Goal: Task Accomplishment & Management: Complete application form

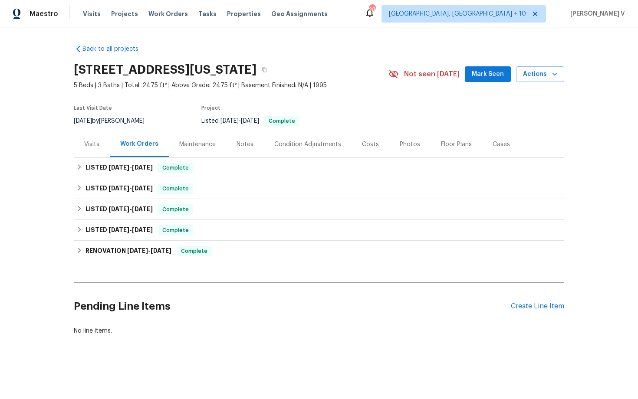
click at [527, 301] on div "Pending Line Items Create Line Item" at bounding box center [319, 307] width 491 height 40
click at [527, 312] on div "Pending Line Items Create Line Item" at bounding box center [319, 307] width 491 height 40
click at [525, 307] on div "Create Line Item" at bounding box center [537, 307] width 53 height 8
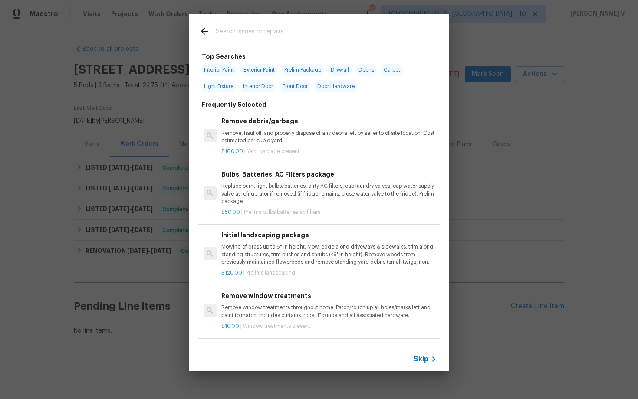
click at [418, 359] on span "Skip" at bounding box center [421, 359] width 15 height 9
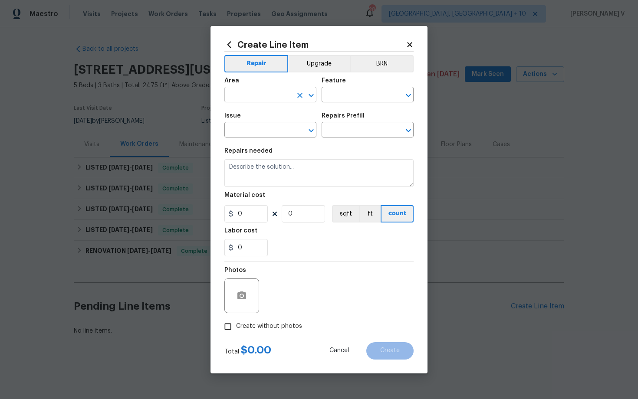
click at [271, 100] on input "text" at bounding box center [258, 95] width 68 height 13
click at [266, 125] on li "Exterior Overall" at bounding box center [270, 129] width 92 height 14
type input "Exterior Overall"
click at [329, 102] on input "text" at bounding box center [356, 95] width 68 height 13
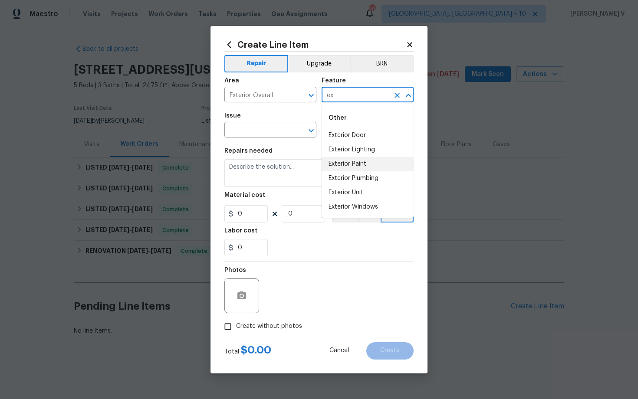
click at [344, 94] on input "ex" at bounding box center [356, 95] width 68 height 13
click at [349, 169] on li "Overall" at bounding box center [368, 171] width 92 height 14
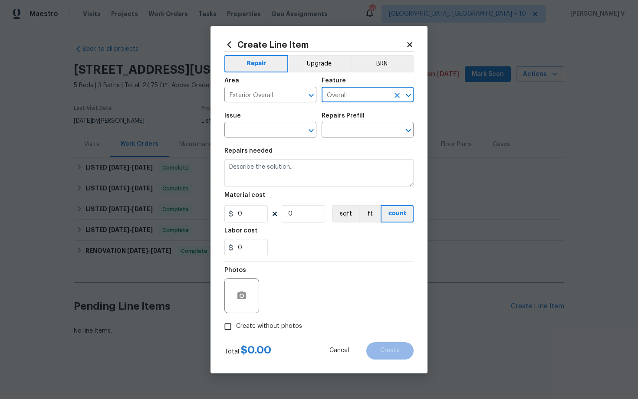
type input "Overall"
click at [255, 139] on span "Issue ​" at bounding box center [270, 125] width 92 height 35
click at [252, 136] on input "text" at bounding box center [258, 130] width 68 height 13
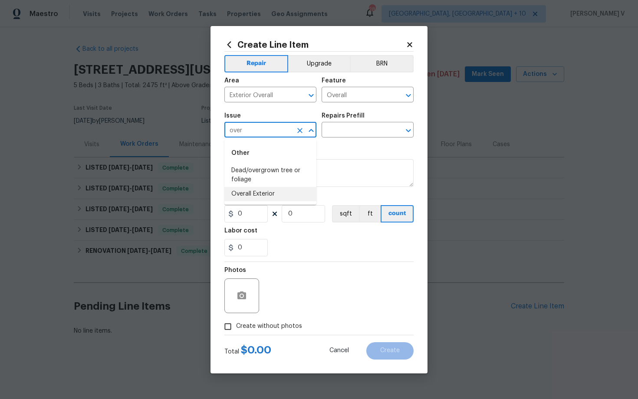
click at [271, 197] on li "Overall Exterior" at bounding box center [270, 194] width 92 height 14
type input "Overall Exterior"
click at [364, 136] on input "text" at bounding box center [356, 130] width 68 height 13
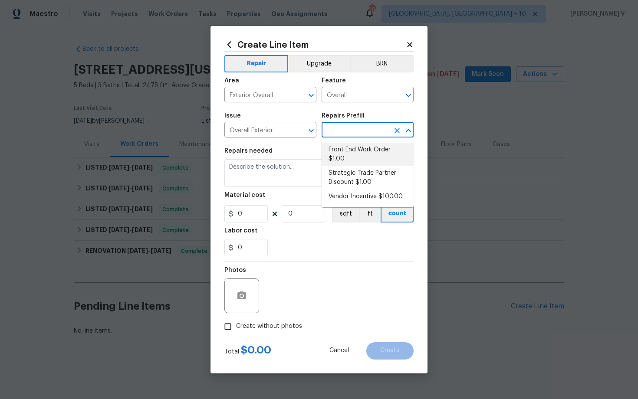
click at [353, 146] on li "Front End Work Order $1.00" at bounding box center [368, 154] width 92 height 23
type input "Front End Work Order $1.00"
type textarea "Placeholder line item for the creation of front end work orders."
type input "1"
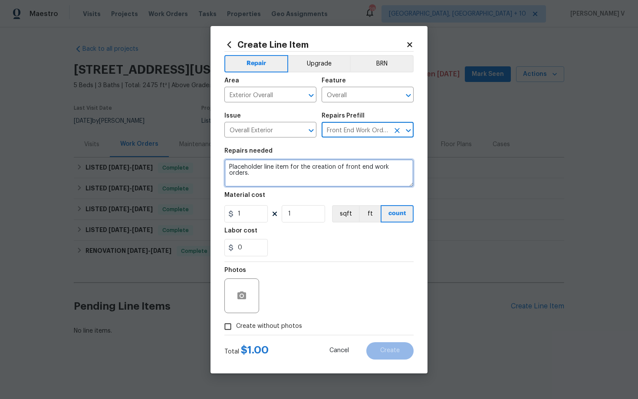
click at [300, 170] on textarea "Placeholder line item for the creation of front end work orders." at bounding box center [318, 173] width 189 height 28
paste textarea "There is multiple leaks in backyard and front yard. Broken irrigation lines tha…"
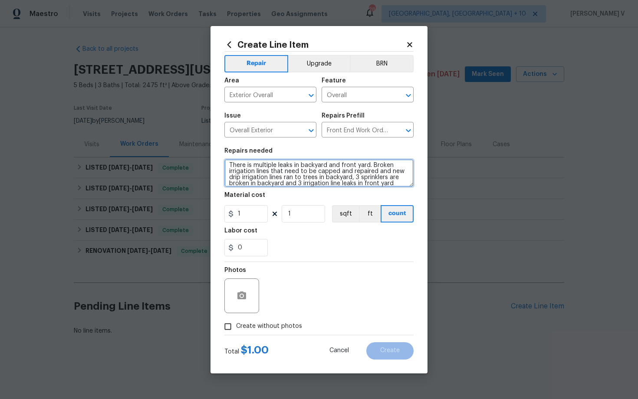
scroll to position [6, 0]
type textarea "There is multiple leaks in backyard and front yard. Broken irrigation lines tha…"
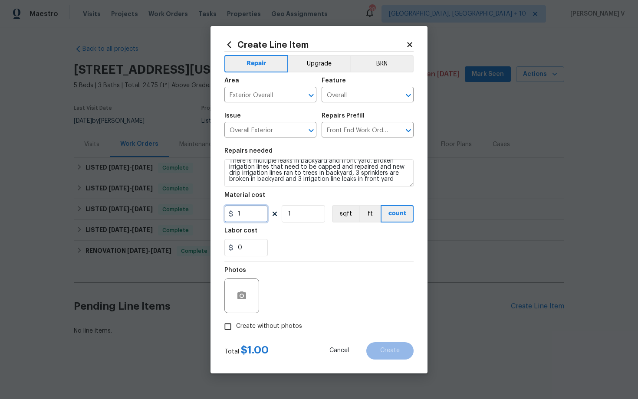
click at [244, 221] on input "1" at bounding box center [245, 213] width 43 height 17
type input "500"
click at [225, 329] on input "Create without photos" at bounding box center [228, 327] width 17 height 17
checkbox input "true"
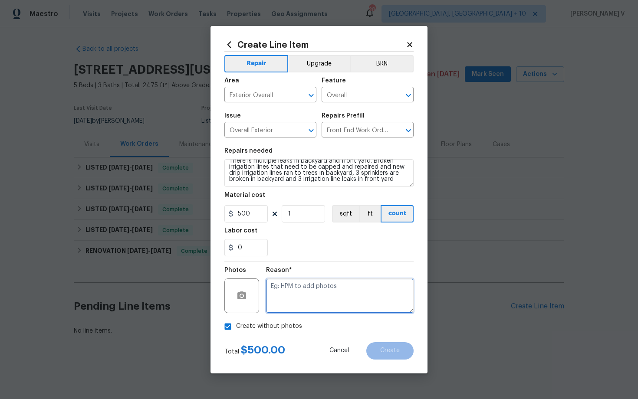
click at [276, 312] on textarea at bounding box center [340, 296] width 148 height 35
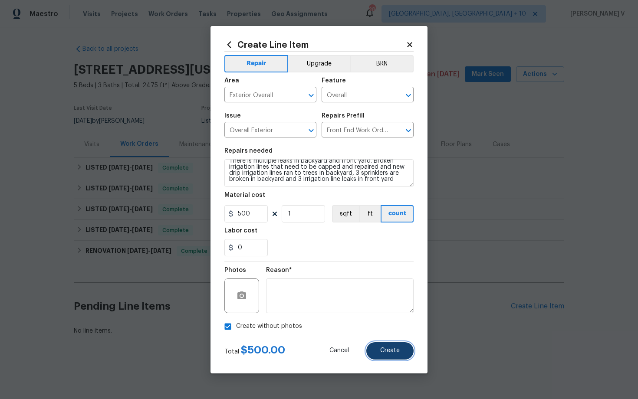
click at [390, 350] on span "Create" at bounding box center [390, 351] width 20 height 7
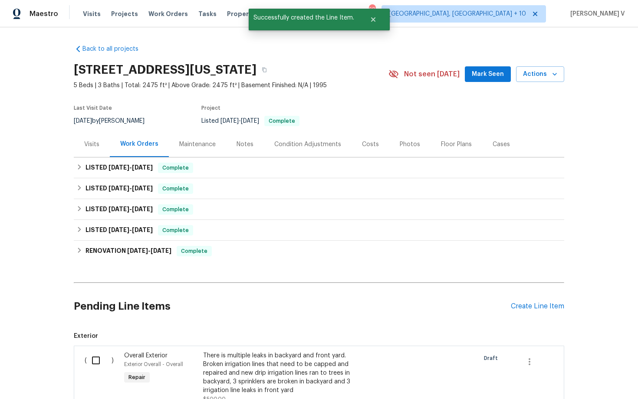
click at [93, 358] on input "checkbox" at bounding box center [99, 361] width 25 height 18
checkbox input "true"
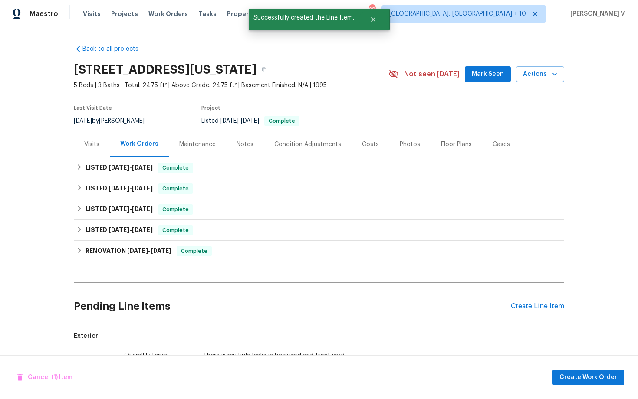
scroll to position [129, 0]
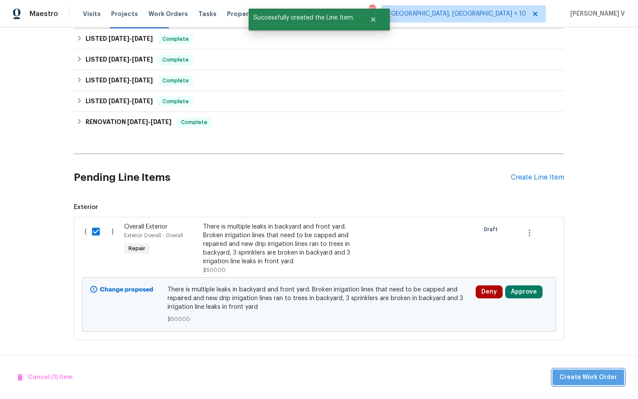
click at [593, 371] on button "Create Work Order" at bounding box center [589, 378] width 72 height 16
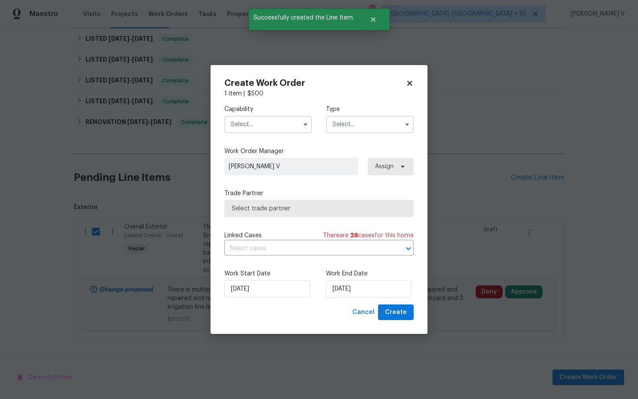
click at [260, 128] on input "text" at bounding box center [268, 124] width 88 height 17
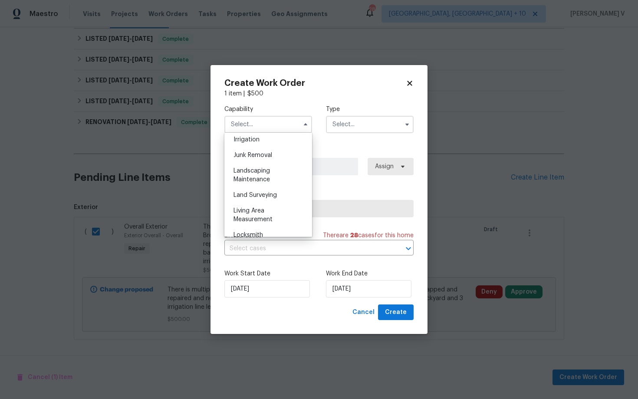
scroll to position [538, 0]
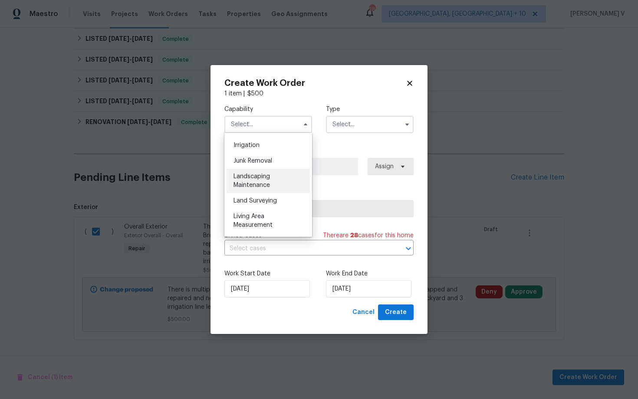
click at [261, 175] on span "Landscaping Maintenance" at bounding box center [252, 181] width 36 height 15
type input "Landscaping Maintenance"
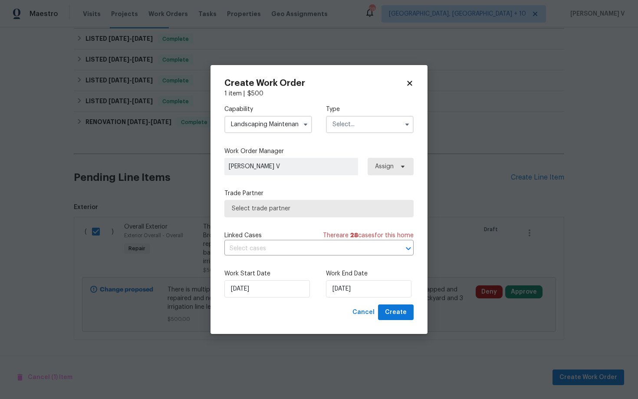
click at [388, 117] on input "text" at bounding box center [370, 124] width 88 height 17
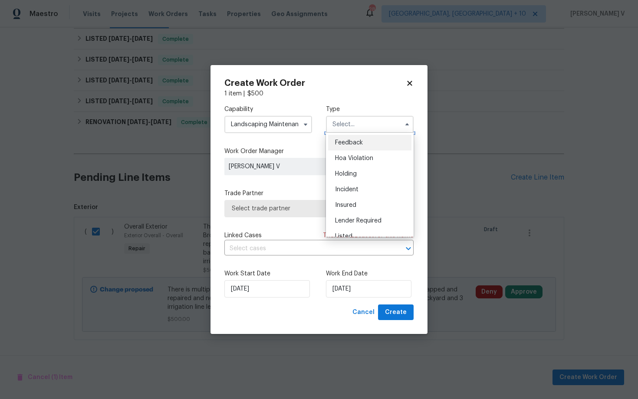
click at [370, 126] on input "text" at bounding box center [370, 124] width 88 height 17
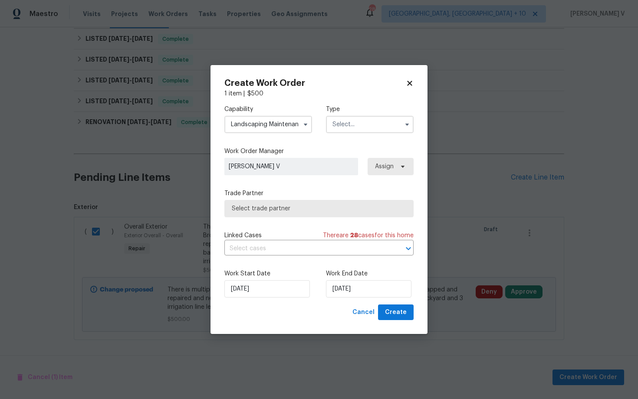
click at [367, 128] on input "text" at bounding box center [370, 124] width 88 height 17
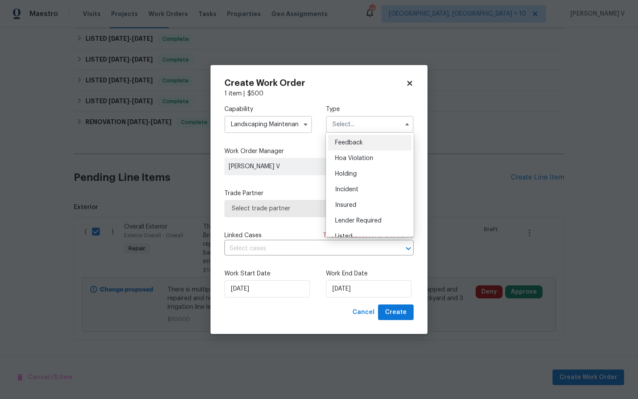
click at [354, 142] on span "Feedback" at bounding box center [349, 143] width 28 height 6
type input "Feedback"
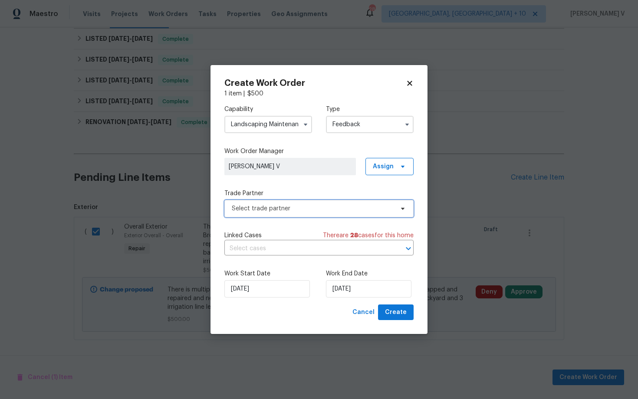
click at [297, 211] on span "Select trade partner" at bounding box center [313, 209] width 162 height 9
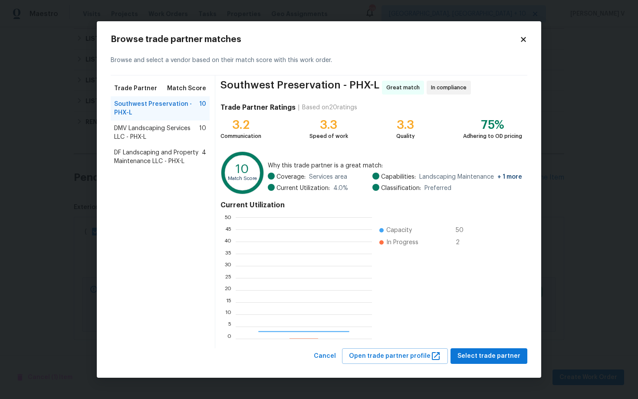
scroll to position [122, 136]
click at [475, 347] on div "Southwest Preservation - PHX-L Great match In compliance Trade Partner Ratings …" at bounding box center [371, 212] width 312 height 273
click at [488, 356] on span "Select trade partner" at bounding box center [489, 356] width 63 height 11
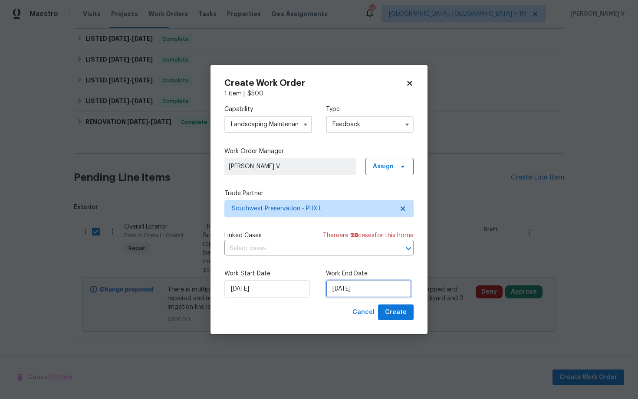
click at [339, 287] on input "04/09/2025" at bounding box center [369, 289] width 86 height 17
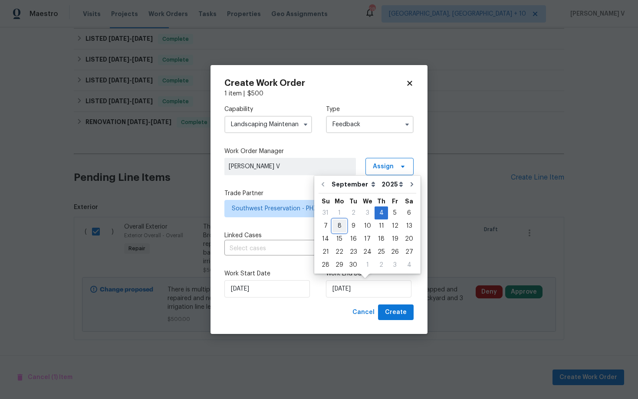
click at [341, 224] on div "8" at bounding box center [340, 226] width 14 height 12
type input "08/09/2025"
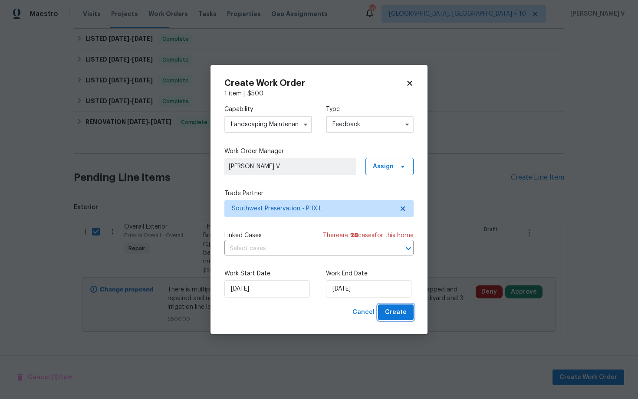
click at [403, 313] on span "Create" at bounding box center [396, 312] width 22 height 11
checkbox input "false"
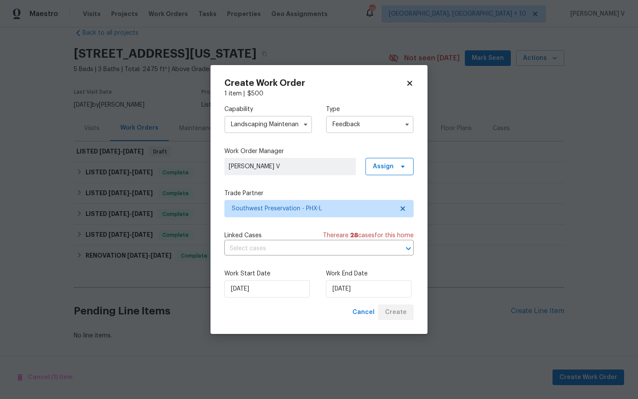
scroll to position [16, 0]
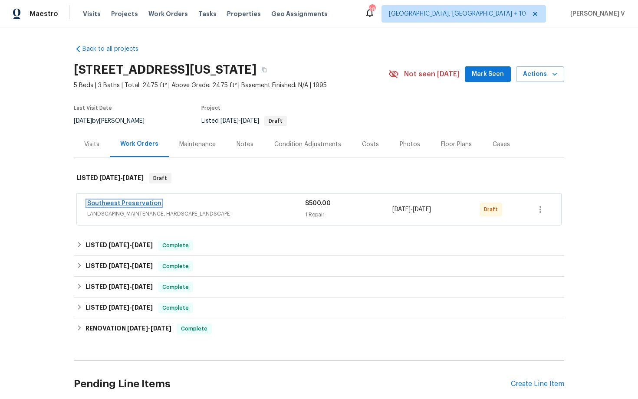
click at [139, 203] on link "Southwest Preservation" at bounding box center [124, 204] width 74 height 6
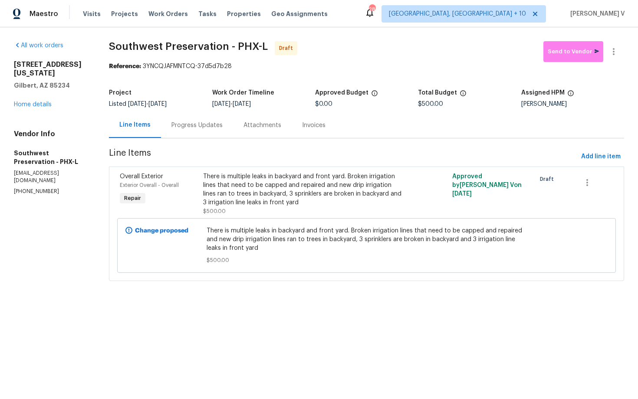
click at [206, 132] on div "Progress Updates" at bounding box center [197, 125] width 72 height 26
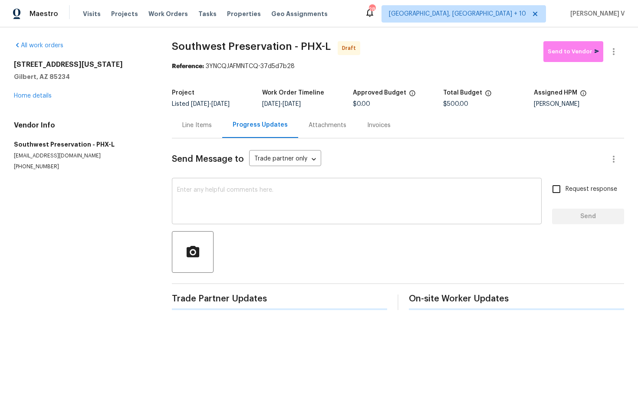
click at [218, 191] on textarea at bounding box center [357, 202] width 360 height 30
paste textarea "Hi this is Divya with Opendoor. I’m confirming you received the WO for the prop…"
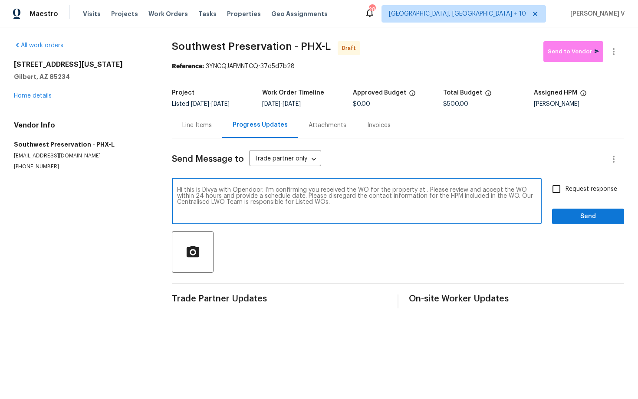
click at [423, 191] on textarea "Hi this is Divya with Opendoor. I’m confirming you received the WO for the prop…" at bounding box center [357, 202] width 360 height 30
paste textarea "1360 E Washington Ave, Gilbert, AZ 85234"
type textarea "Hi this is Divya with Opendoor. I’m confirming you received the WO for the prop…"
click at [564, 187] on input "Request response" at bounding box center [557, 189] width 18 height 18
checkbox input "true"
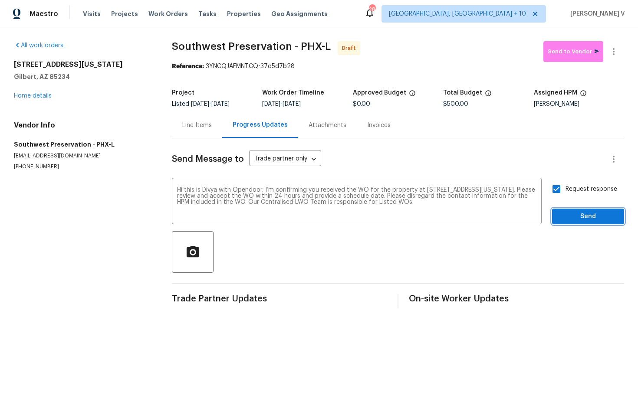
click at [580, 212] on span "Send" at bounding box center [588, 216] width 58 height 11
click at [619, 61] on div at bounding box center [614, 51] width 21 height 21
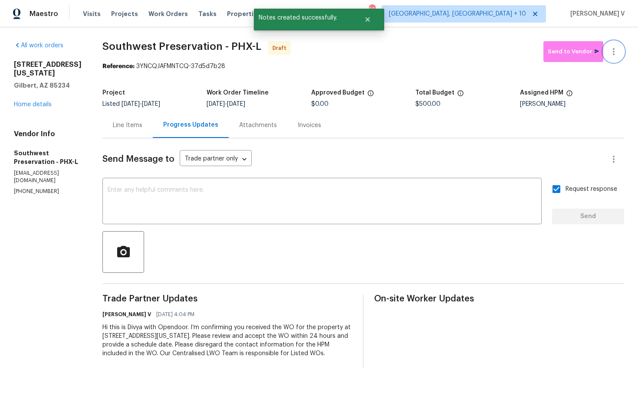
click at [613, 53] on icon "button" at bounding box center [614, 51] width 10 height 10
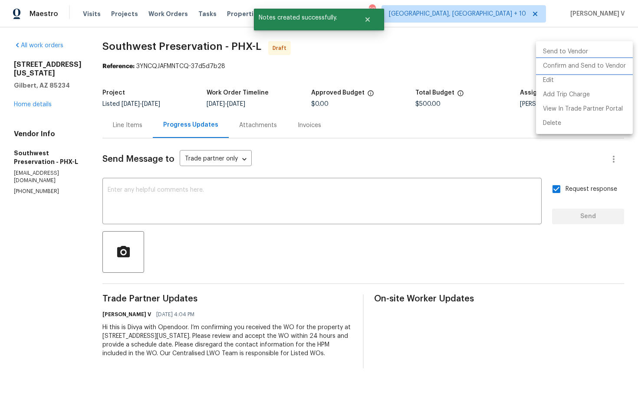
click at [581, 65] on li "Confirm and Send to Vendor" at bounding box center [584, 66] width 97 height 14
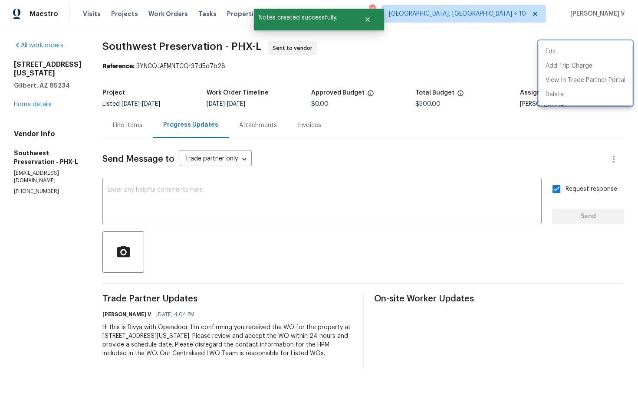
click at [234, 221] on div at bounding box center [319, 199] width 638 height 399
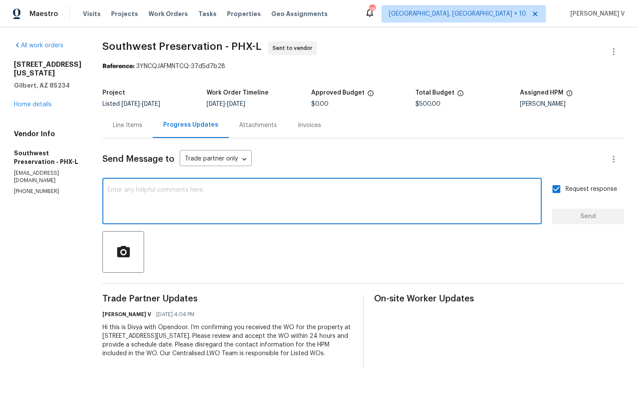
click at [245, 207] on textarea at bounding box center [322, 202] width 429 height 30
paste textarea "Attention All Work Orders must include before-photos (both close-up and wide-an…"
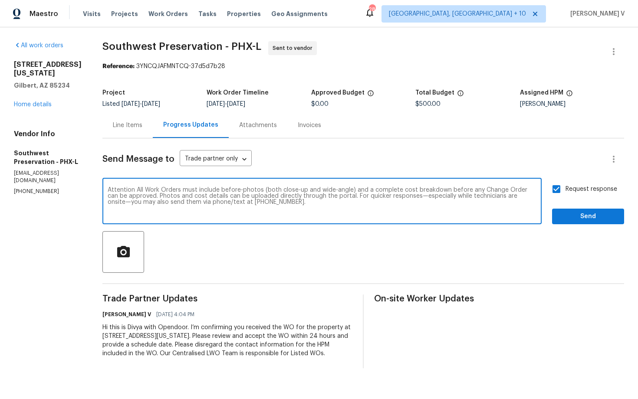
type textarea "Attention All Work Orders must include before-photos (both close-up and wide-an…"
click at [568, 207] on div "Request response Send" at bounding box center [588, 202] width 72 height 44
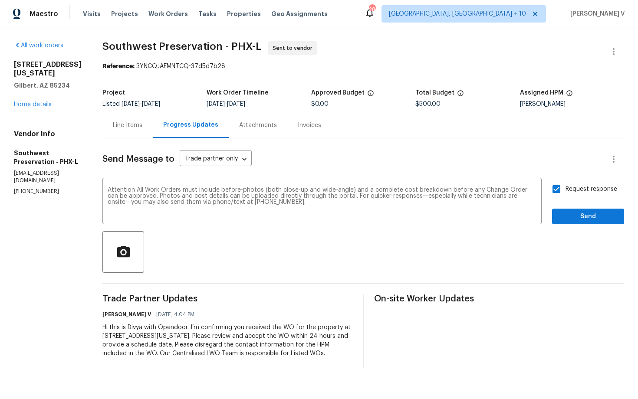
click at [568, 208] on div "Request response Send" at bounding box center [588, 202] width 72 height 44
click at [592, 215] on span "Send" at bounding box center [588, 216] width 58 height 11
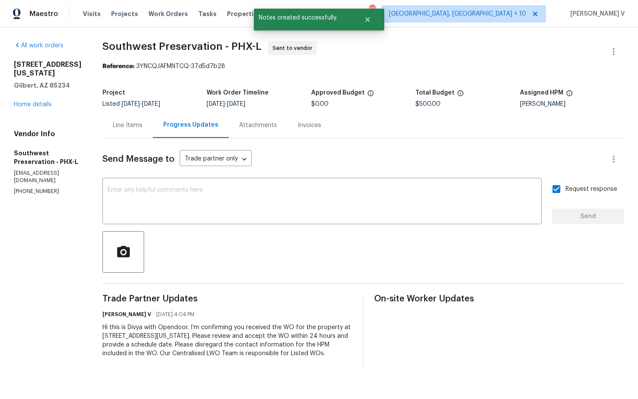
click at [139, 130] on div "Line Items" at bounding box center [127, 125] width 50 height 26
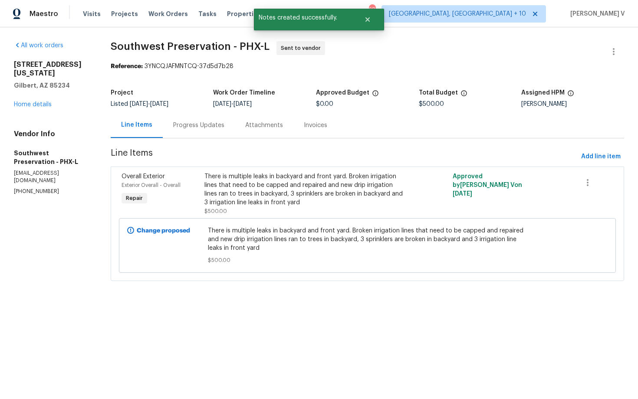
click at [272, 221] on div "Change proposed There is multiple leaks in backyard and front yard. Broken irri…" at bounding box center [367, 245] width 497 height 55
click at [277, 207] on div "There is multiple leaks in backyard and front yard. Broken irrigation lines tha…" at bounding box center [306, 193] width 202 height 43
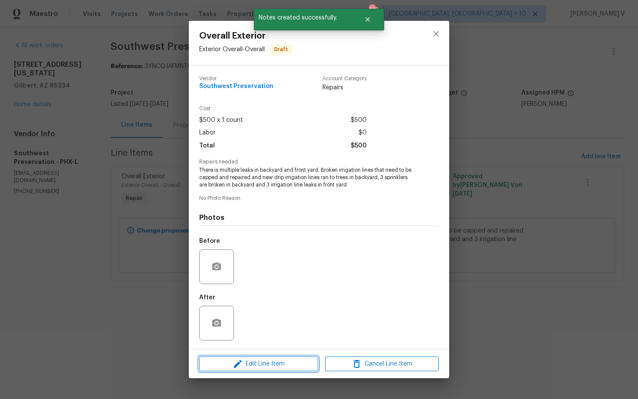
click at [230, 370] on button "Edit Line Item" at bounding box center [258, 364] width 119 height 15
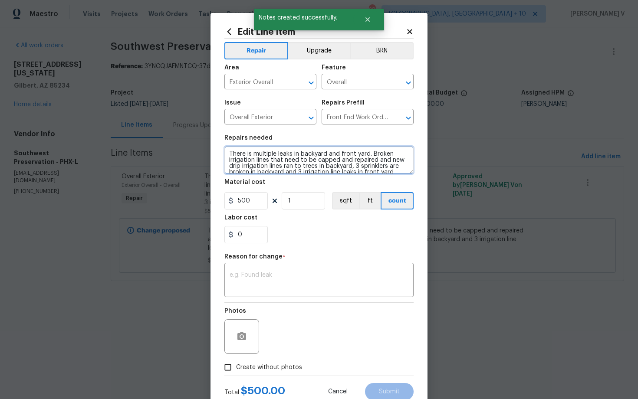
click at [228, 152] on textarea "There is multiple leaks in backyard and front yard. Broken irrigation lines tha…" at bounding box center [318, 160] width 189 height 28
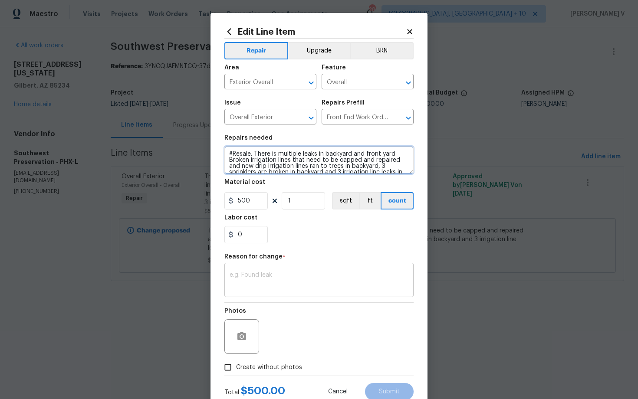
type textarea "#Resale. There is multiple leaks in backyard and front yard. Broken irrigation …"
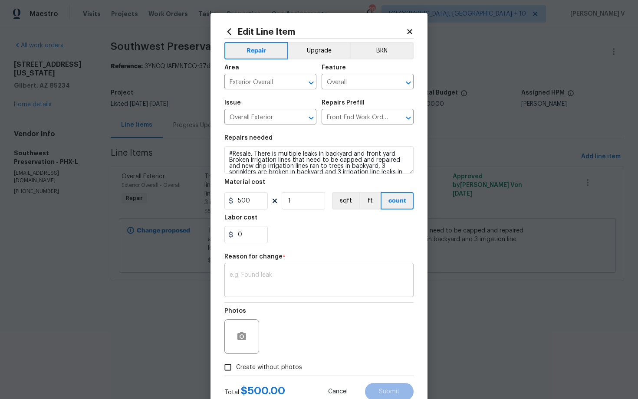
click at [260, 295] on div "x ​" at bounding box center [318, 281] width 189 height 32
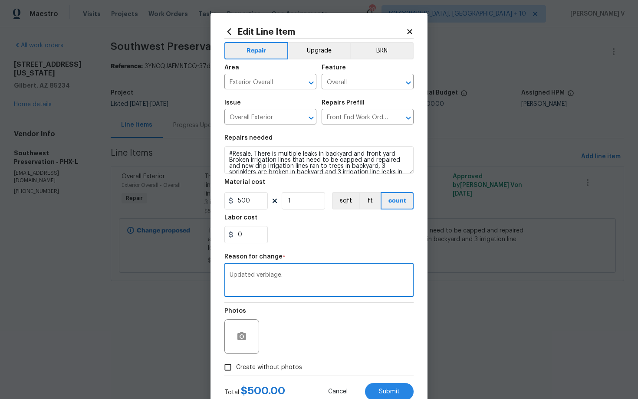
scroll to position [29, 0]
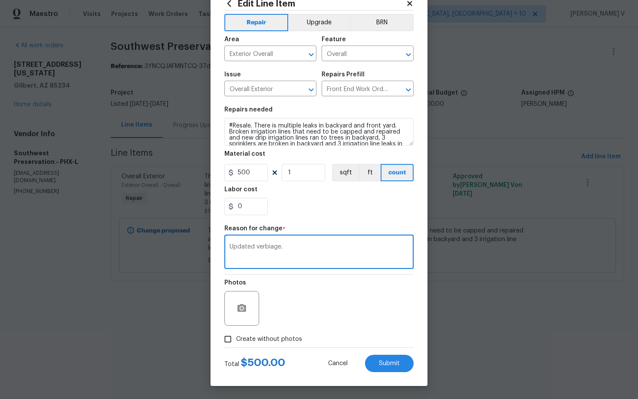
type textarea "Updated verbiage."
click at [237, 337] on span "Create without photos" at bounding box center [269, 339] width 66 height 9
click at [236, 337] on input "Create without photos" at bounding box center [228, 339] width 17 height 17
checkbox input "true"
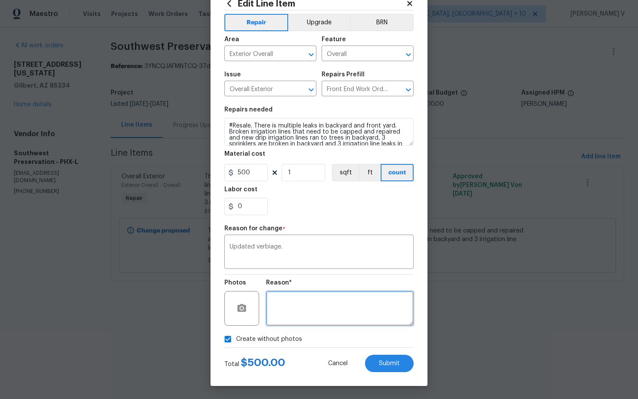
click at [326, 300] on textarea at bounding box center [340, 308] width 148 height 35
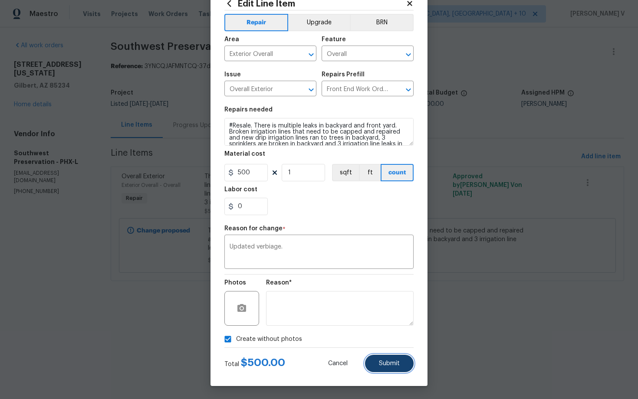
click at [387, 360] on button "Submit" at bounding box center [389, 363] width 49 height 17
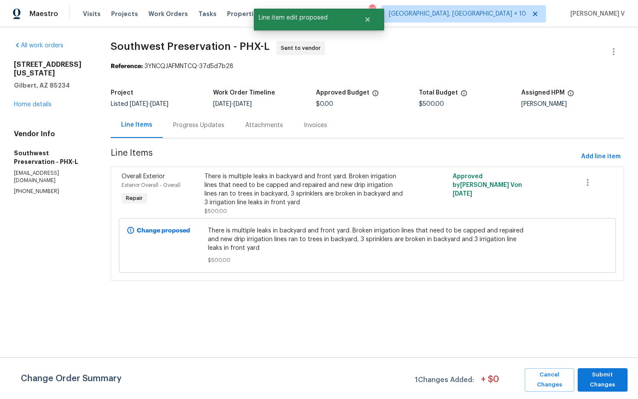
scroll to position [0, 0]
click at [591, 377] on span "Submit Changes" at bounding box center [602, 380] width 41 height 20
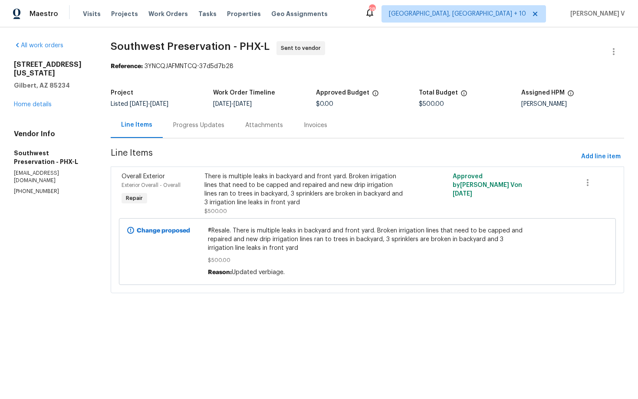
click at [152, 94] on div "Project" at bounding box center [162, 95] width 103 height 11
drag, startPoint x: 109, startPoint y: 45, endPoint x: 227, endPoint y: 49, distance: 117.7
click at [227, 50] on div "All work orders 1360 E Washington Ave Gilbert, AZ 85234 Home details Vendor Inf…" at bounding box center [319, 172] width 638 height 290
copy span "Southwest Preservation"
click at [45, 105] on link "Home details" at bounding box center [33, 105] width 38 height 6
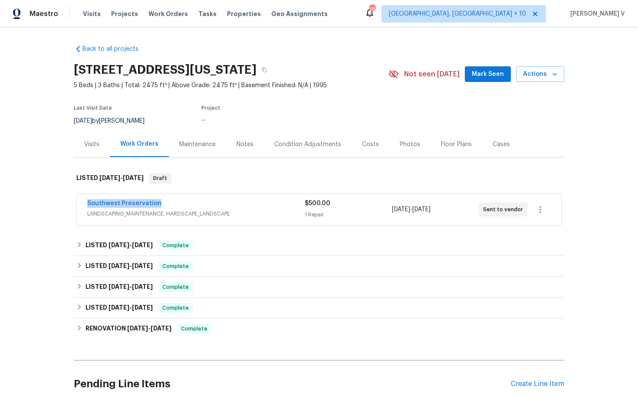
drag, startPoint x: 79, startPoint y: 207, endPoint x: 191, endPoint y: 206, distance: 111.2
click at [191, 206] on div "Southwest Preservation LANDSCAPING_MAINTENANCE, HARDSCAPE_LANDSCAPE $500.00 1 R…" at bounding box center [319, 209] width 485 height 31
copy link "Southwest Preservation"
click at [205, 207] on div "Southwest Preservation" at bounding box center [196, 204] width 218 height 10
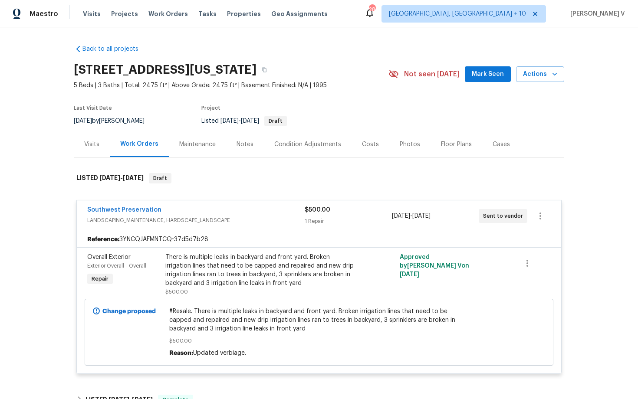
click at [233, 264] on div "There is multiple leaks in backyard and front yard. Broken irrigation lines tha…" at bounding box center [260, 270] width 190 height 35
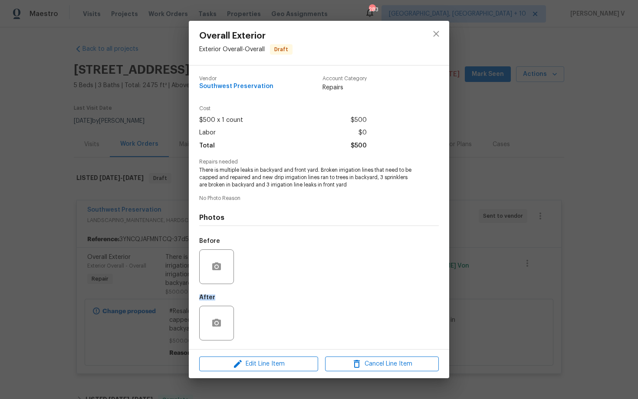
click at [233, 264] on div at bounding box center [216, 267] width 35 height 35
click at [172, 309] on div "Overall Exterior Exterior Overall - Overall Draft Vendor Southwest Preservation…" at bounding box center [319, 199] width 638 height 399
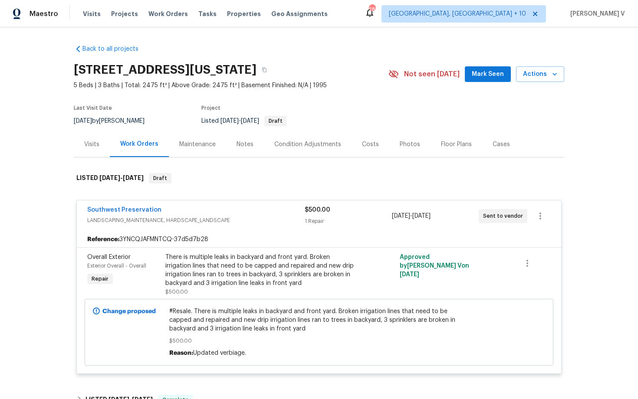
click at [190, 318] on span "#Resale. There is multiple leaks in backyard and front yard. Broken irrigation …" at bounding box center [319, 320] width 300 height 26
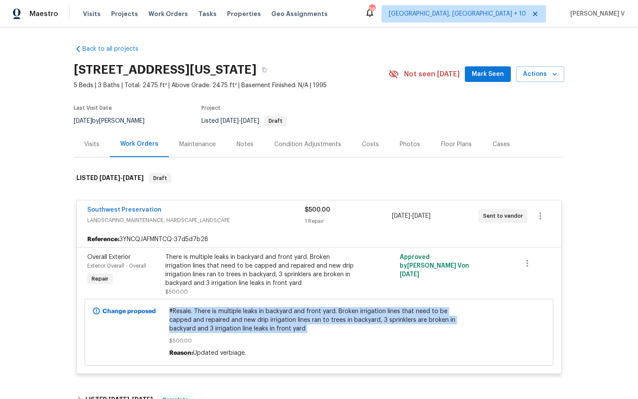
copy span "#Resale. There is multiple leaks in backyard and front yard. Broken irrigation …"
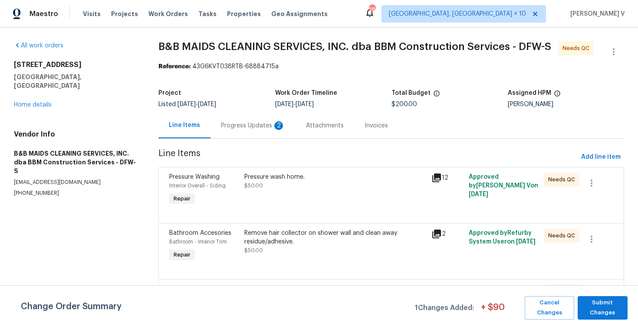
click at [241, 126] on div "Progress Updates 2" at bounding box center [253, 125] width 64 height 9
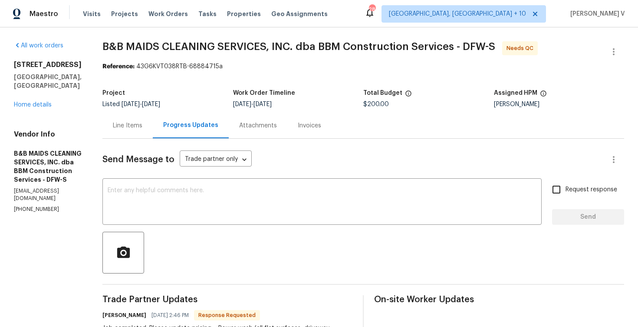
click at [142, 122] on div "Line Items" at bounding box center [128, 125] width 30 height 9
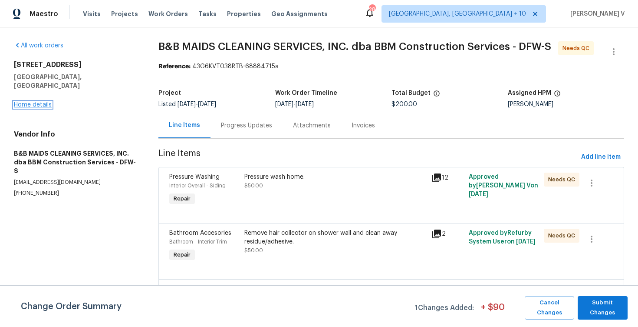
click at [34, 102] on link "Home details" at bounding box center [33, 105] width 38 height 6
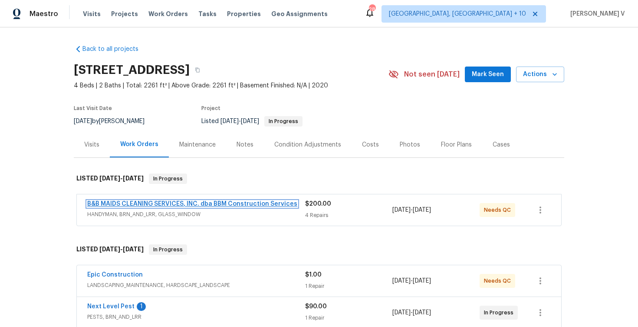
click at [146, 206] on link "B&B MAIDS CLEANING SERVICES, INC. dba BBM Construction Services" at bounding box center [192, 204] width 210 height 6
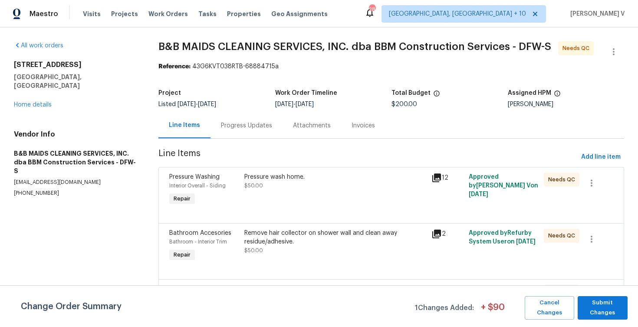
click at [248, 123] on div "Progress Updates" at bounding box center [246, 125] width 51 height 9
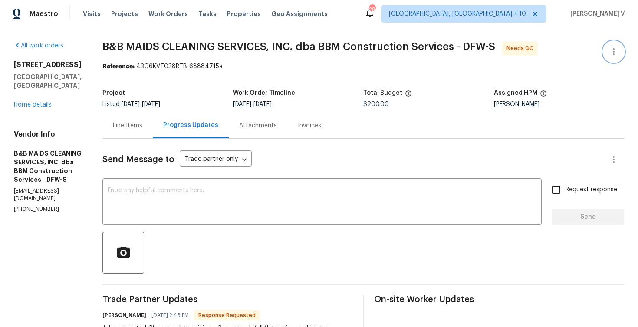
click at [608, 45] on button "button" at bounding box center [614, 51] width 21 height 21
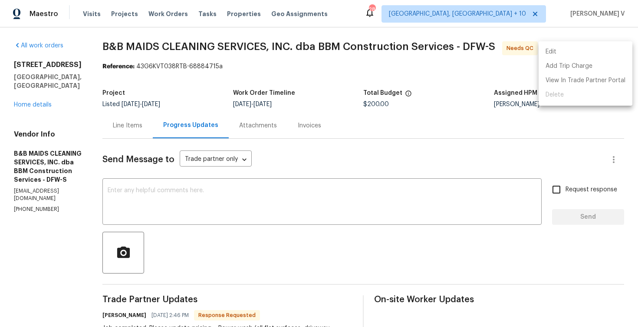
click at [608, 45] on li "Edit" at bounding box center [586, 52] width 94 height 14
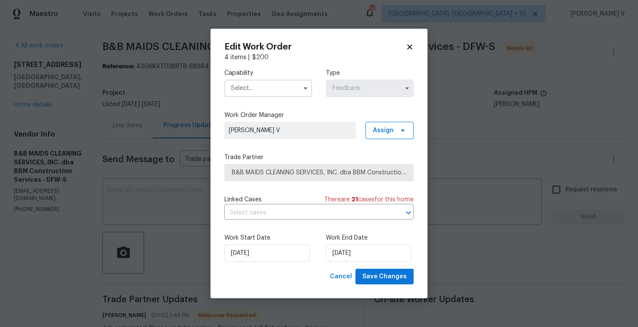
click at [249, 87] on input "text" at bounding box center [268, 87] width 88 height 17
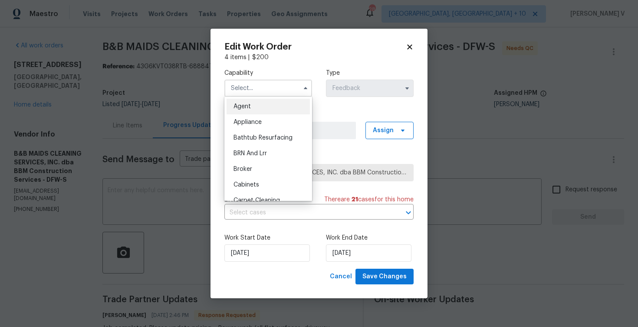
click at [243, 100] on div "Agent" at bounding box center [268, 107] width 83 height 16
type input "Agent"
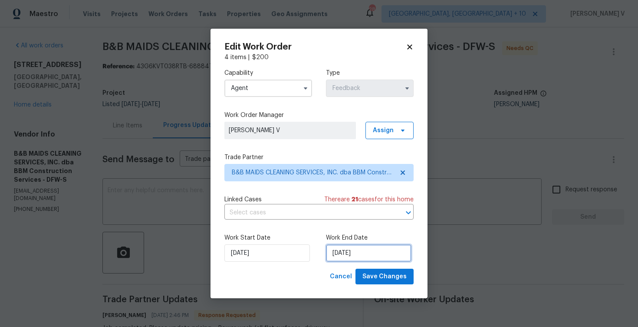
click at [334, 259] on input "05/09/2025" at bounding box center [369, 252] width 86 height 17
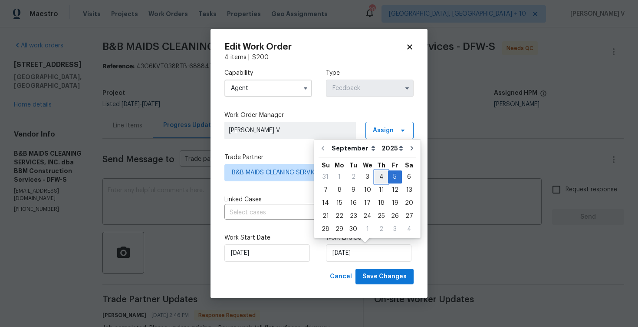
click at [376, 175] on div "4" at bounding box center [381, 177] width 13 height 12
type input "04/09/2025"
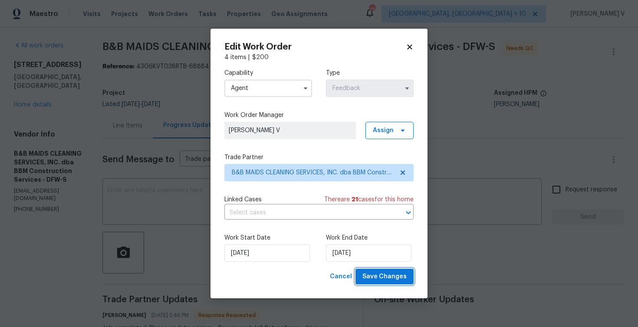
click at [383, 281] on span "Save Changes" at bounding box center [385, 276] width 44 height 11
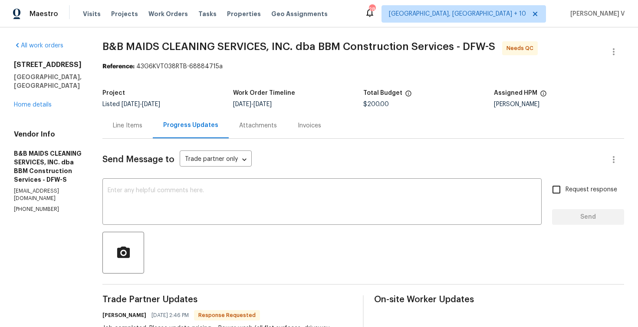
click at [141, 123] on div "Line Items" at bounding box center [127, 125] width 50 height 26
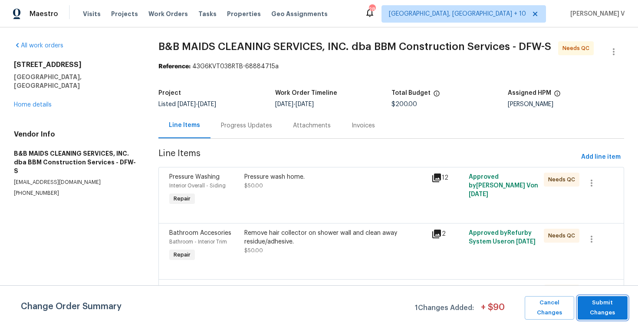
click at [610, 318] on button "Submit Changes" at bounding box center [603, 307] width 50 height 23
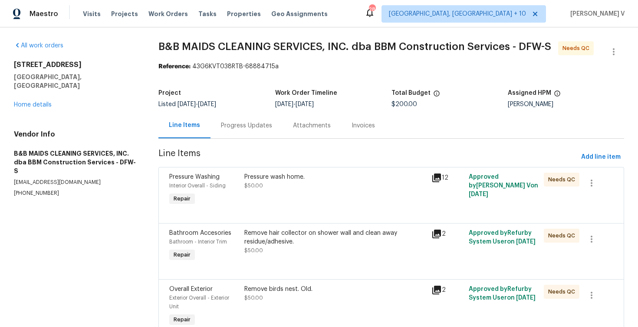
click at [236, 131] on div "Progress Updates" at bounding box center [247, 125] width 72 height 26
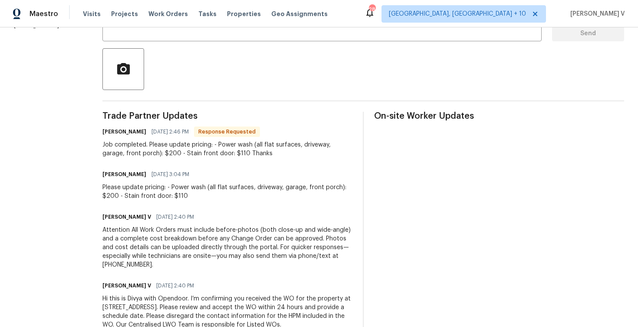
scroll to position [9, 0]
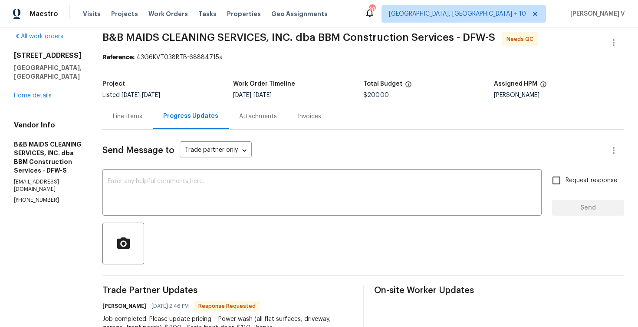
click at [153, 110] on div "Line Items" at bounding box center [127, 116] width 50 height 26
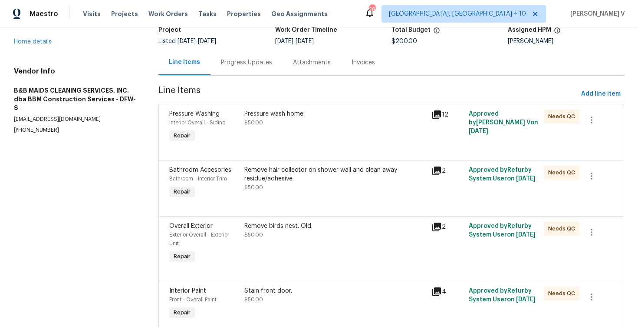
click at [251, 64] on div "Progress Updates" at bounding box center [246, 62] width 51 height 9
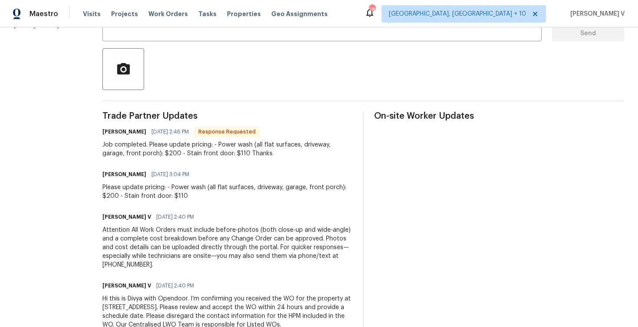
scroll to position [197, 0]
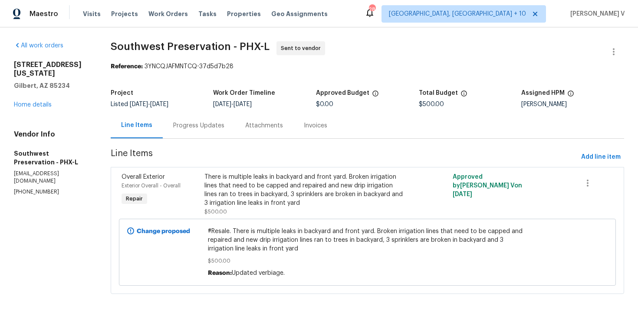
click at [170, 128] on div "Progress Updates" at bounding box center [199, 125] width 72 height 26
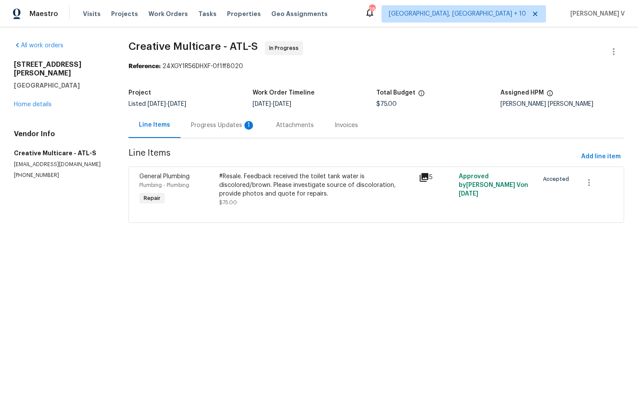
click at [230, 130] on div "Progress Updates 1" at bounding box center [223, 125] width 85 height 26
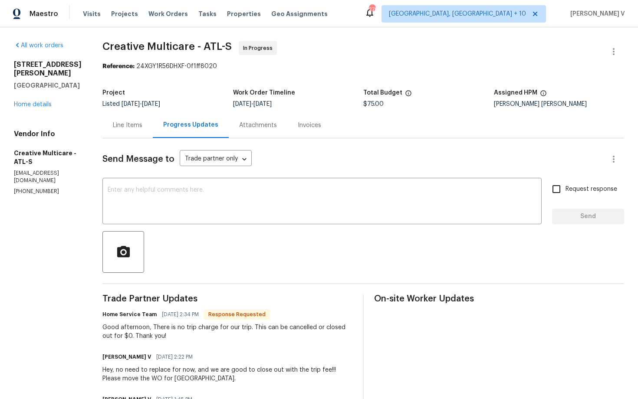
click at [153, 131] on div "Line Items" at bounding box center [127, 125] width 50 height 26
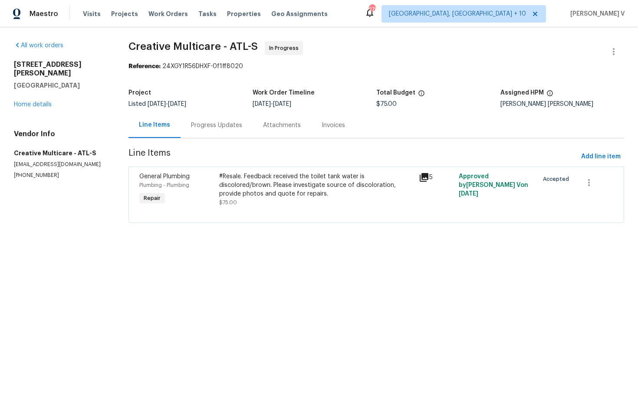
click at [291, 179] on div "#Resale. Feedback received the toilet tank water is discolored/brown. Please in…" at bounding box center [316, 185] width 195 height 26
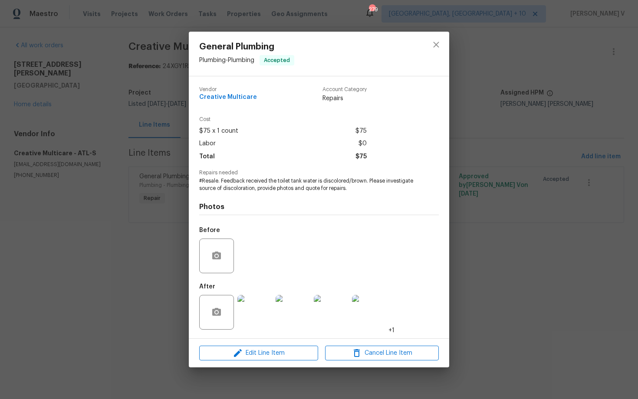
click at [161, 198] on div "General Plumbing Plumbing - Plumbing Accepted Vendor Creative Multicare Account…" at bounding box center [319, 199] width 638 height 399
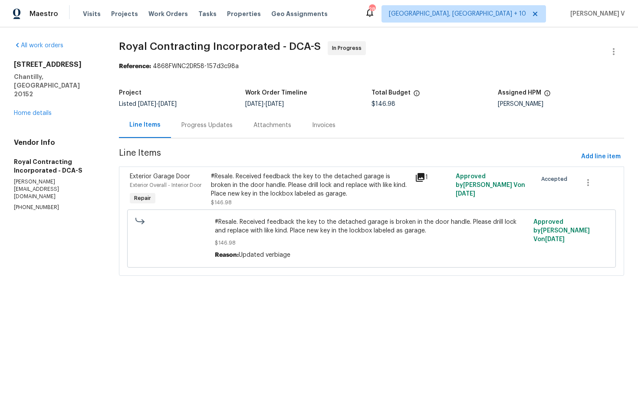
click at [206, 120] on div "Progress Updates" at bounding box center [207, 125] width 72 height 26
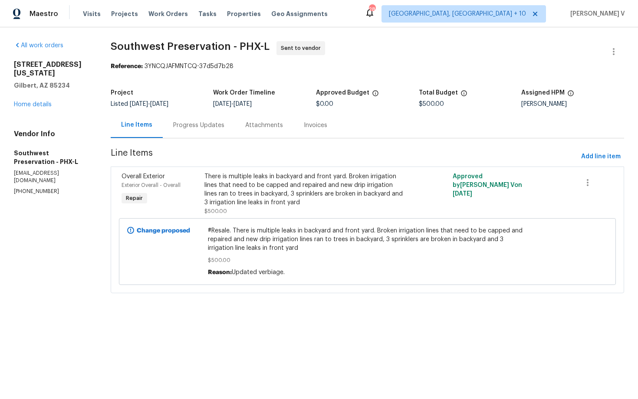
click at [207, 128] on div "Progress Updates" at bounding box center [198, 125] width 51 height 9
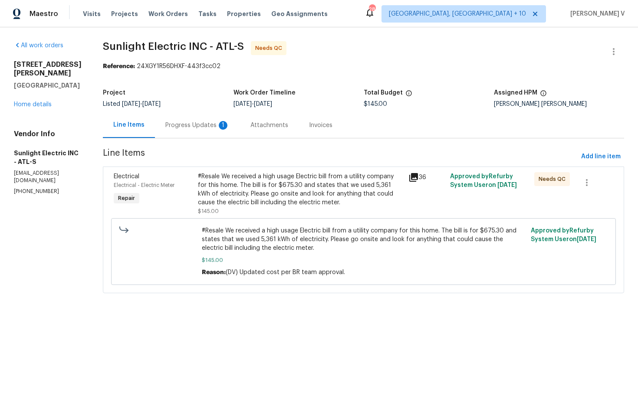
click at [214, 135] on div "Progress Updates 1" at bounding box center [197, 125] width 85 height 26
